Goal: Browse casually

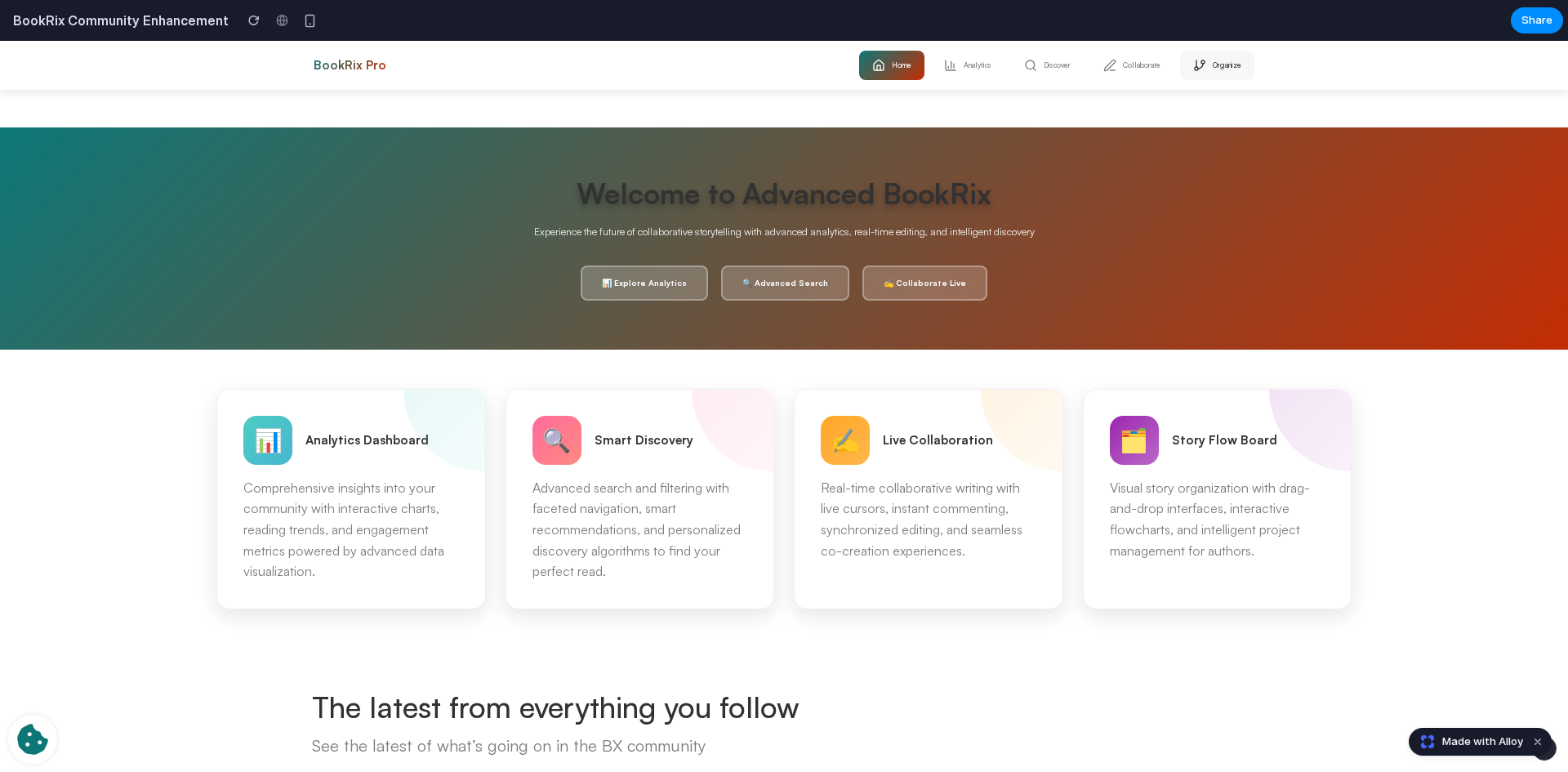
click at [1214, 68] on button "Organize" at bounding box center [1217, 65] width 74 height 29
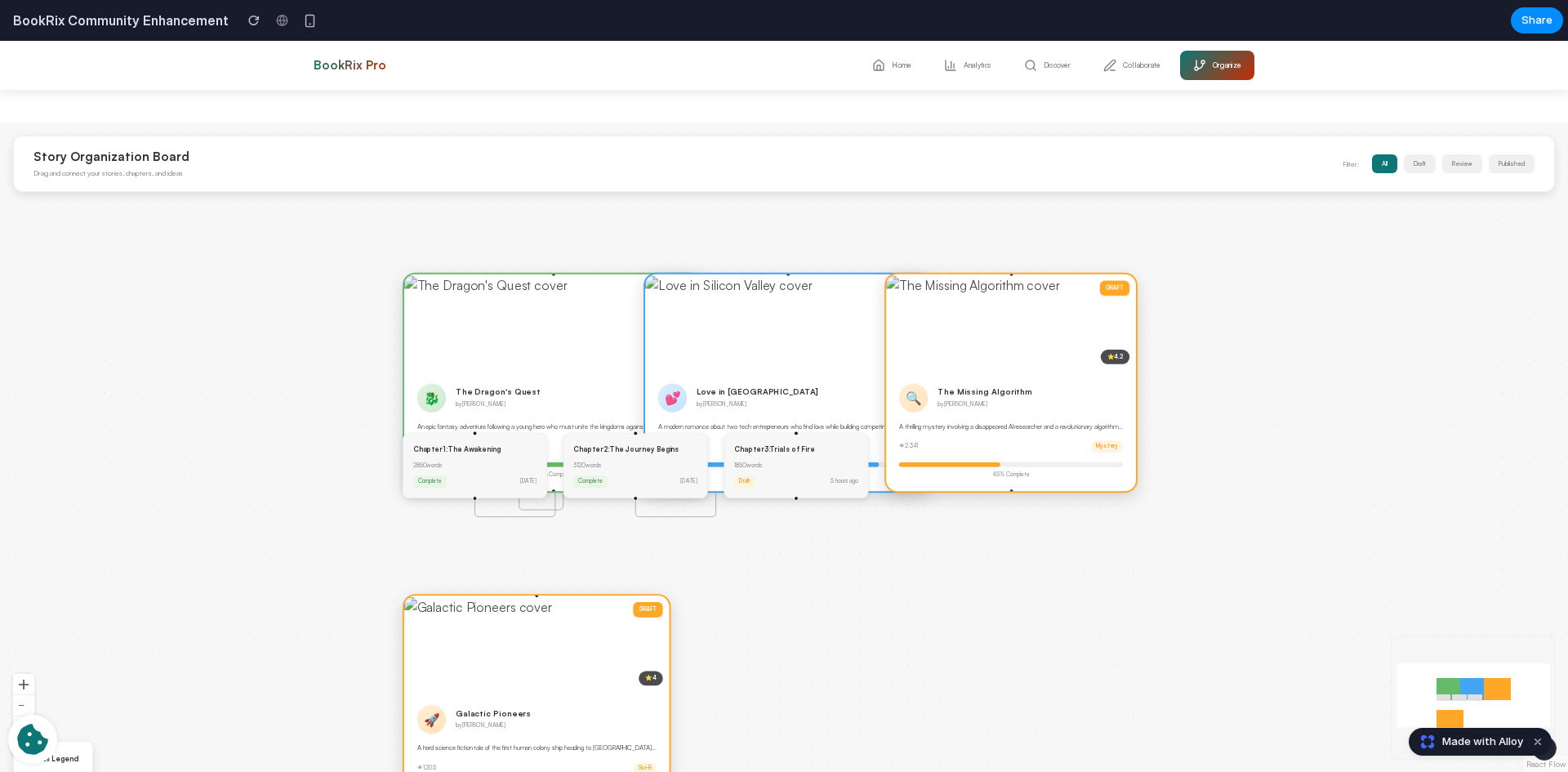
drag, startPoint x: 735, startPoint y: 474, endPoint x: 742, endPoint y: 565, distance: 91.3
click at [742, 565] on div "PUBLISHED ⭐ 4.8 🐉 The Dragon's Quest by [PERSON_NAME] An epic fantasy adventure…" at bounding box center [784, 447] width 1568 height 649
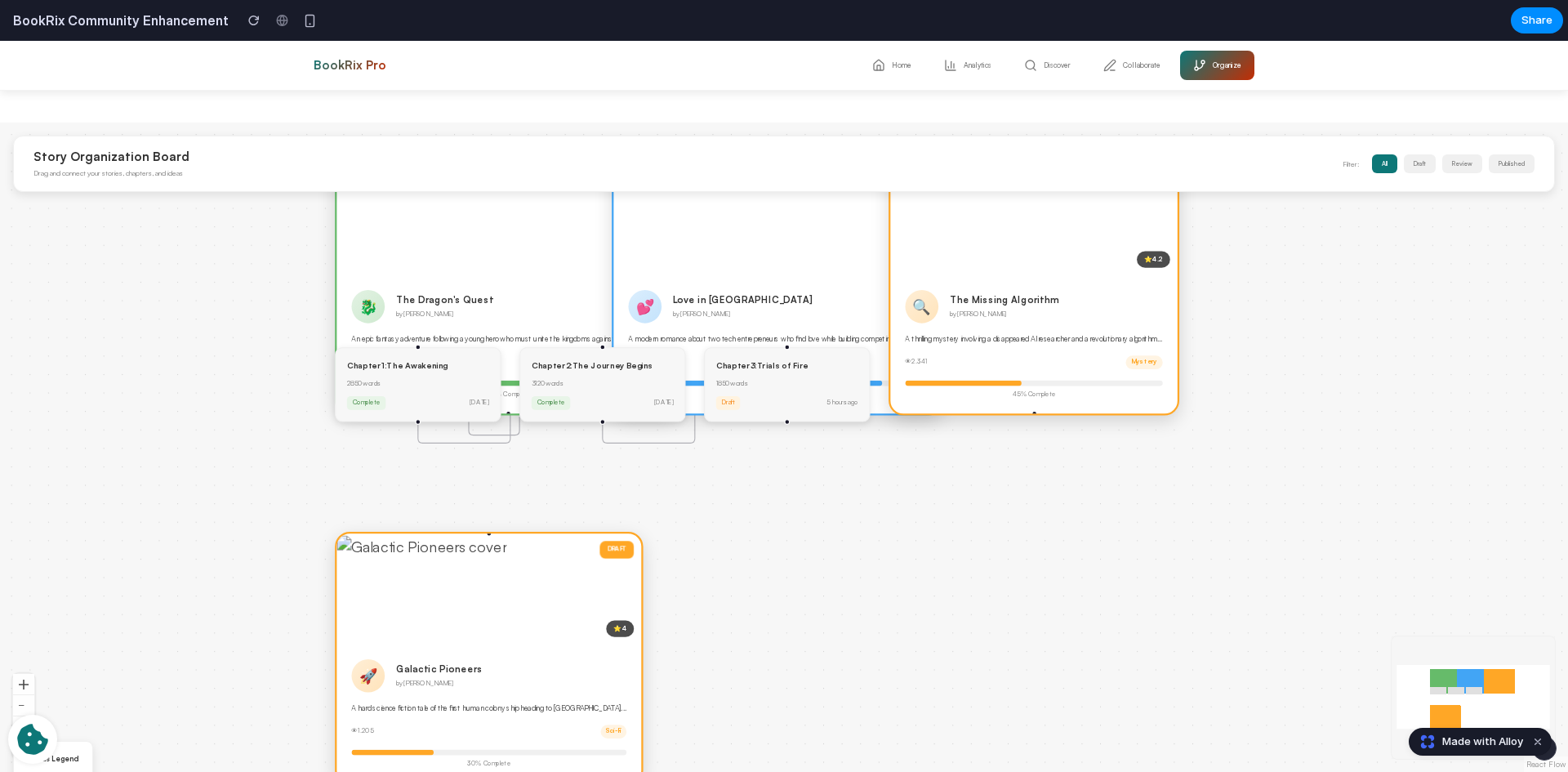
drag, startPoint x: 531, startPoint y: 567, endPoint x: 943, endPoint y: 524, distance: 414.2
click at [943, 524] on div "PUBLISHED ⭐ 4.8 🐉 The Dragon's Quest by [PERSON_NAME] An epic fantasy adventure…" at bounding box center [784, 447] width 1568 height 649
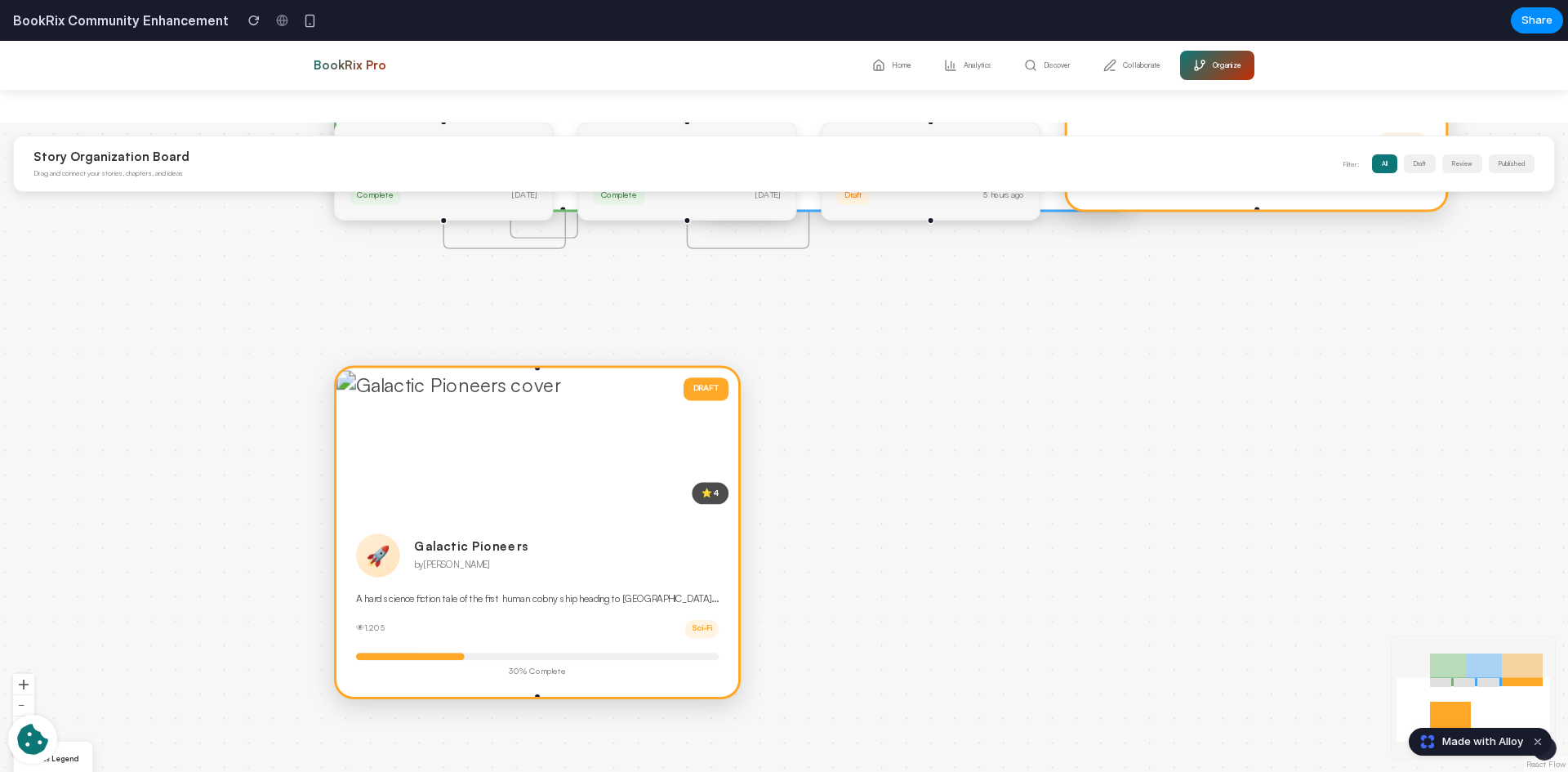
drag, startPoint x: 761, startPoint y: 466, endPoint x: 829, endPoint y: 641, distance: 187.7
click at [830, 641] on div "PUBLISHED ⭐ 4.8 🐉 The Dragon's Quest by [PERSON_NAME] An epic fantasy adventure…" at bounding box center [784, 447] width 1568 height 649
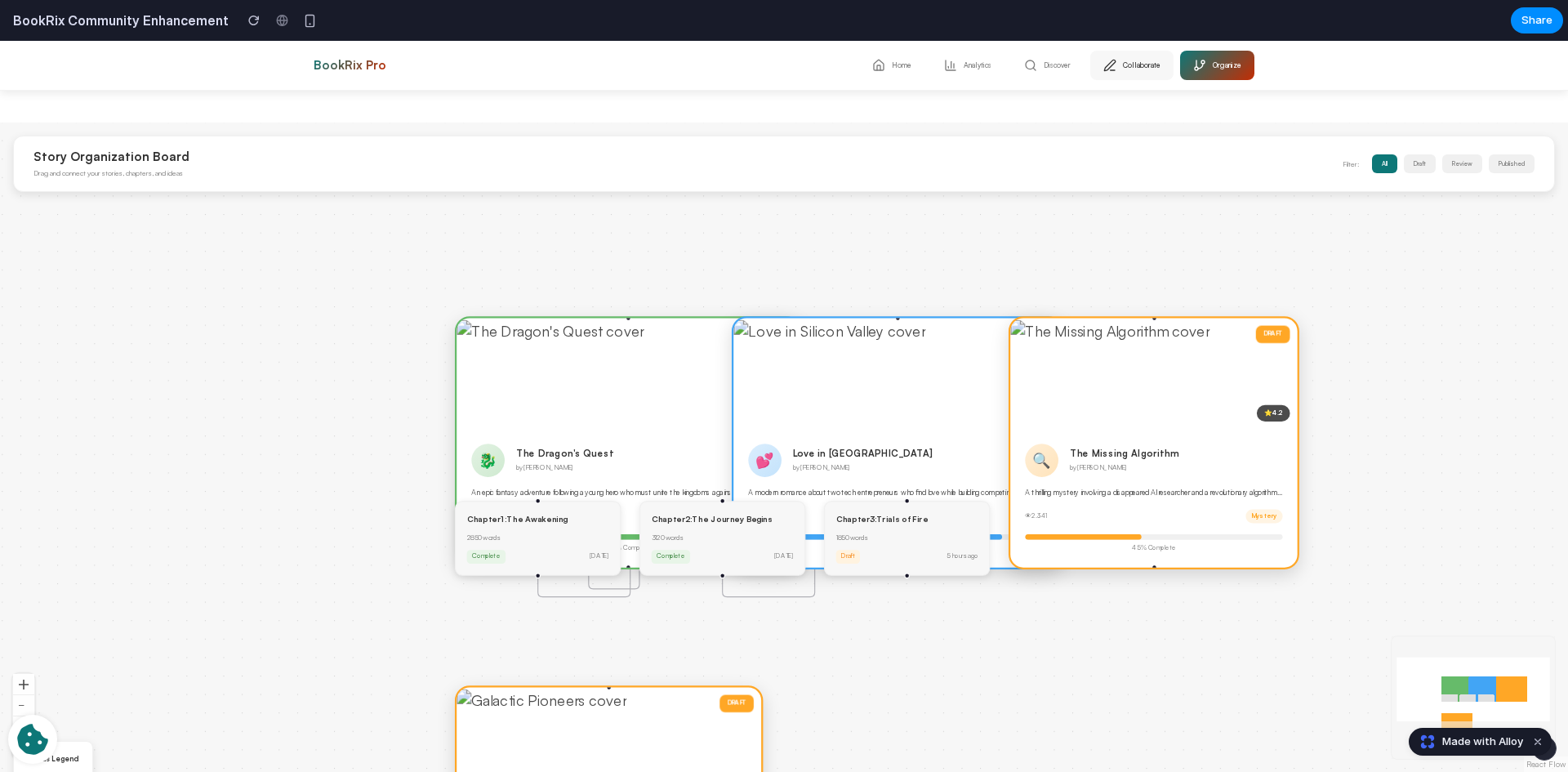
click at [1139, 64] on button "Collaborate" at bounding box center [1132, 65] width 83 height 29
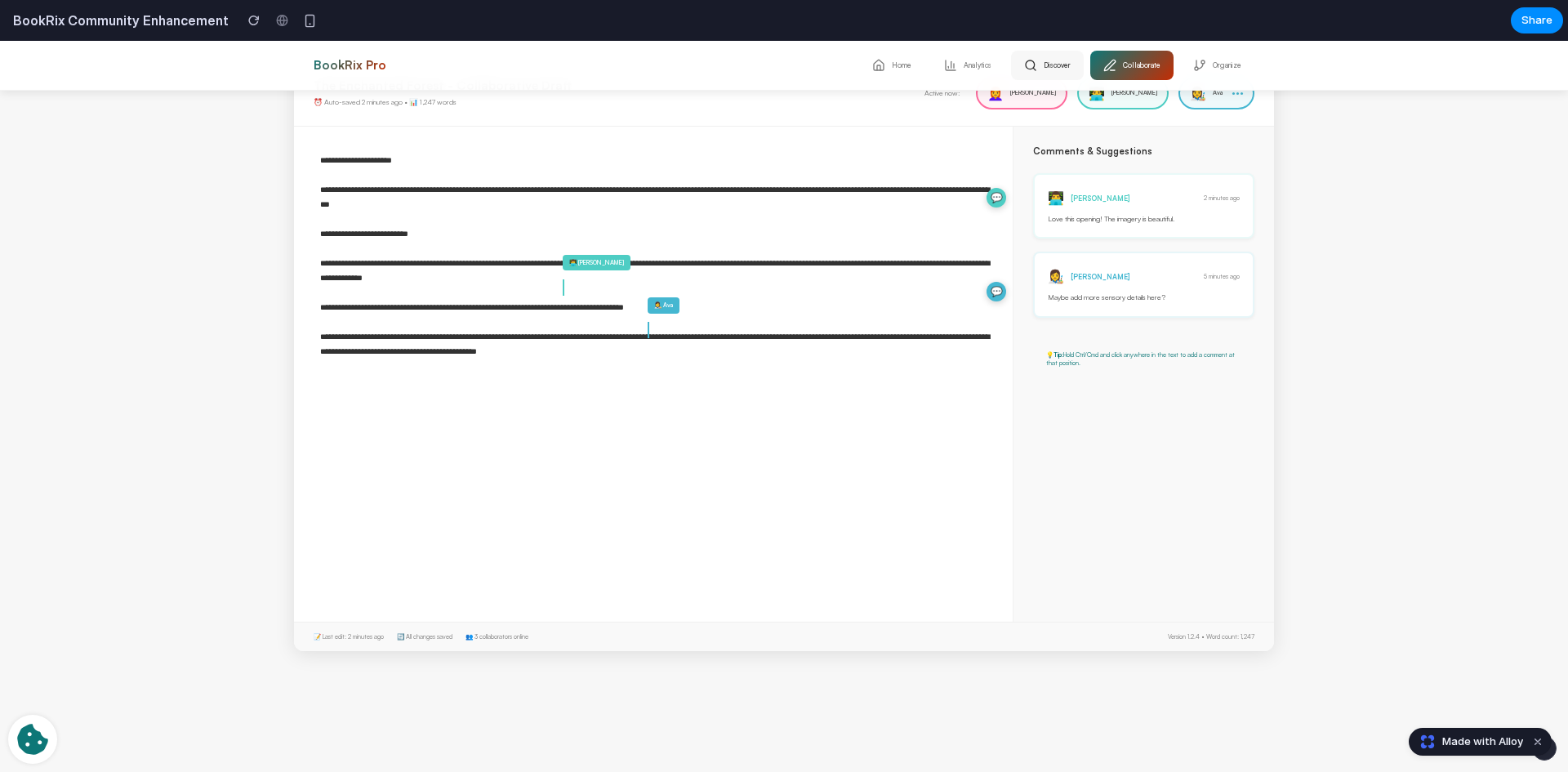
click at [1060, 63] on button "Discover" at bounding box center [1047, 65] width 73 height 29
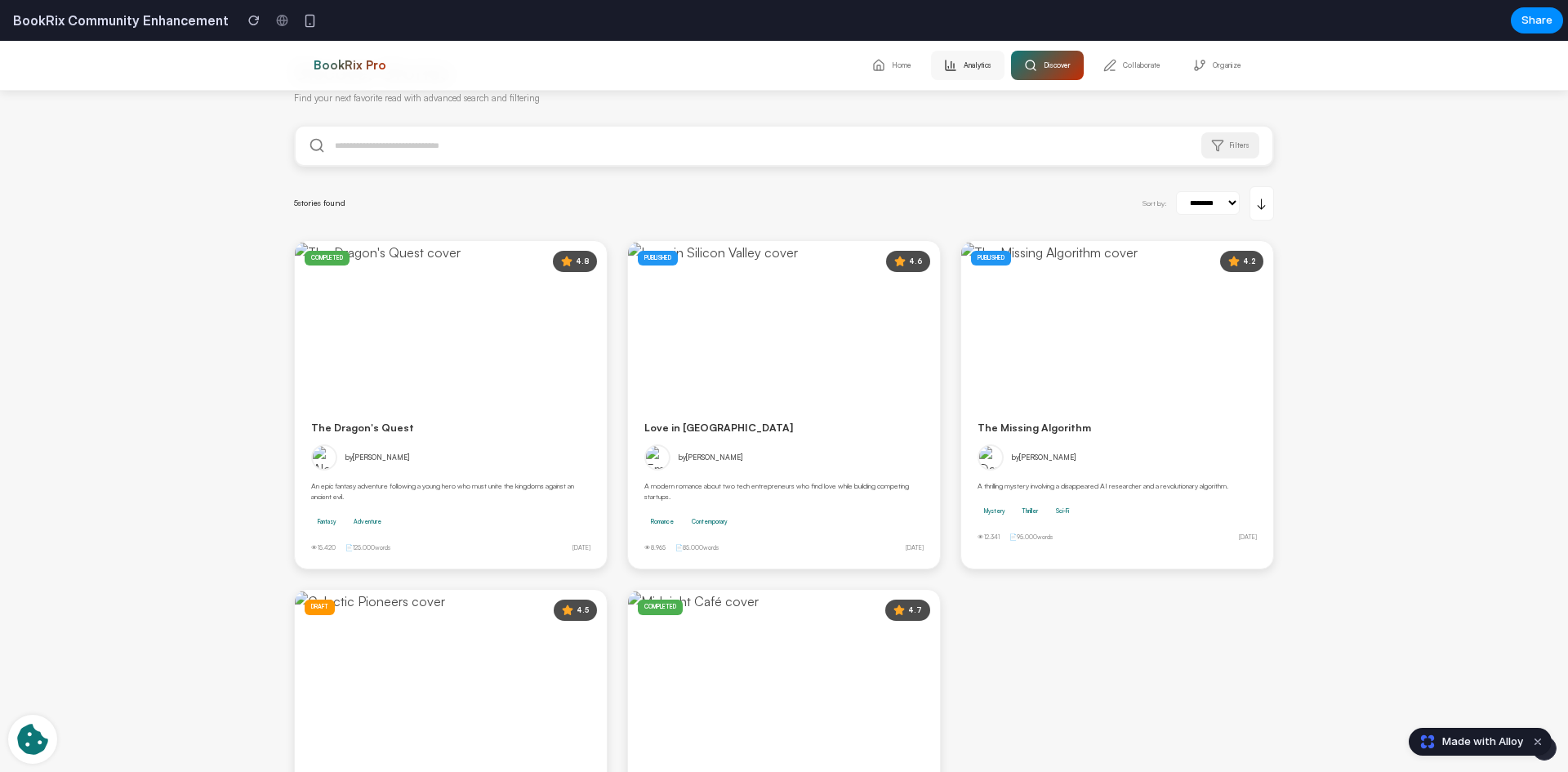
click at [972, 58] on button "Analytics" at bounding box center [968, 65] width 74 height 29
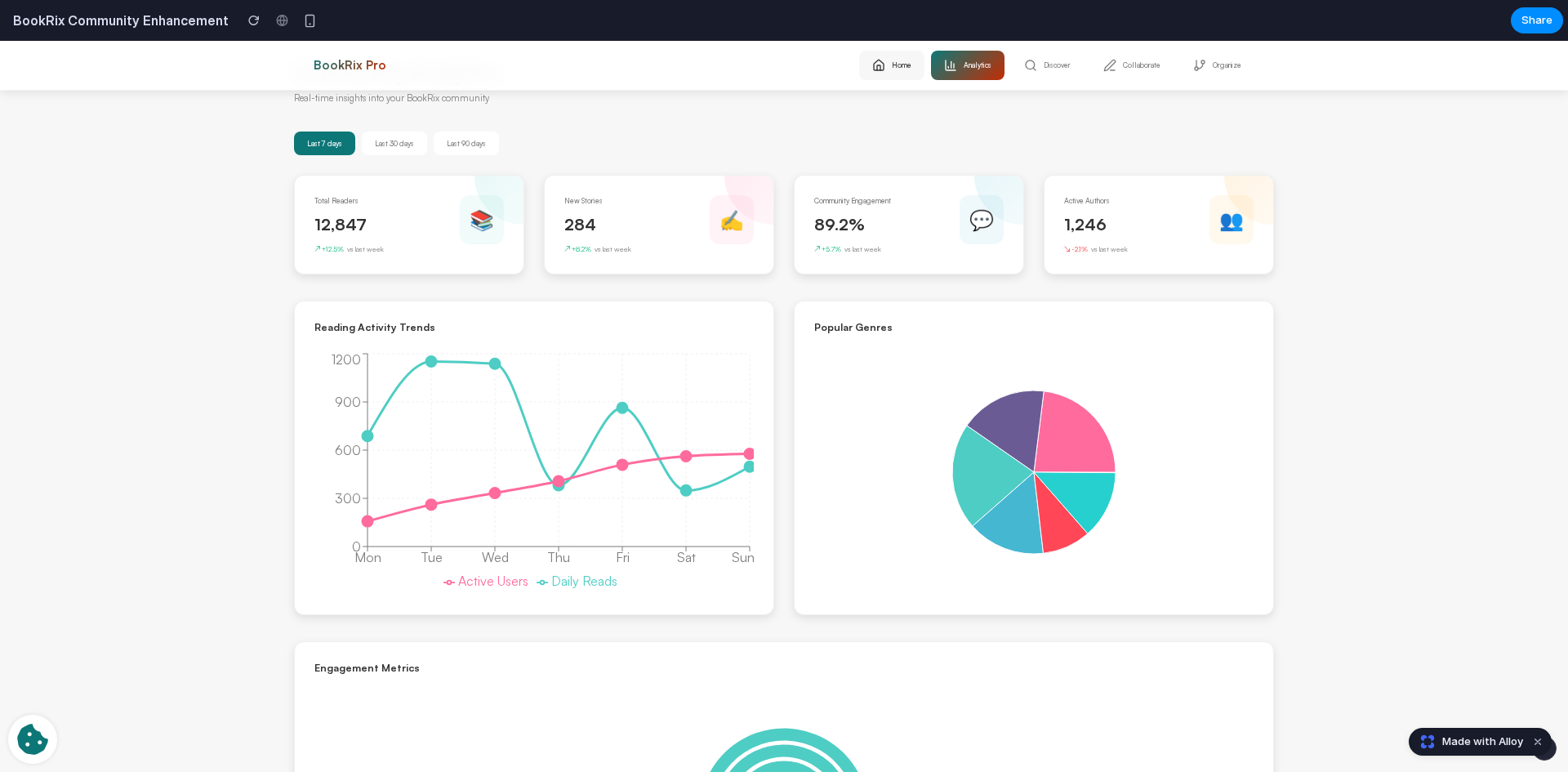
click at [894, 67] on button "Home" at bounding box center [891, 65] width 65 height 29
